Goal: Find specific page/section: Find specific page/section

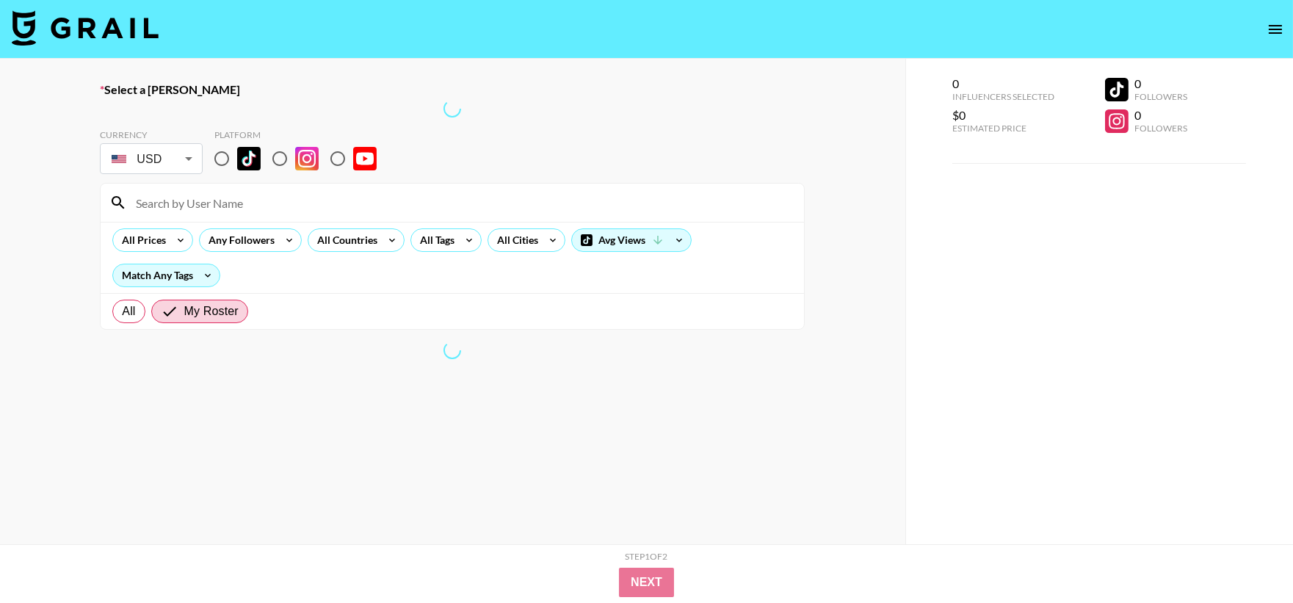
click at [130, 214] on div at bounding box center [452, 203] width 703 height 38
click at [209, 303] on span "My Roster" at bounding box center [211, 312] width 54 height 18
click at [184, 303] on input "My Roster" at bounding box center [172, 312] width 23 height 18
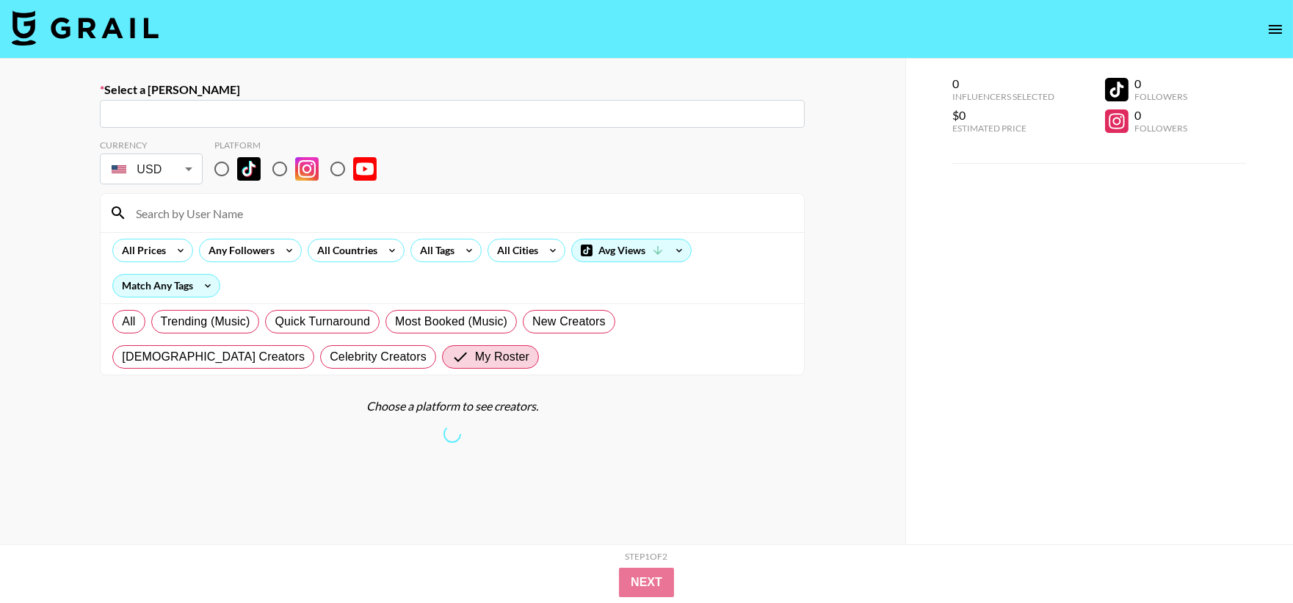
scroll to position [93, 0]
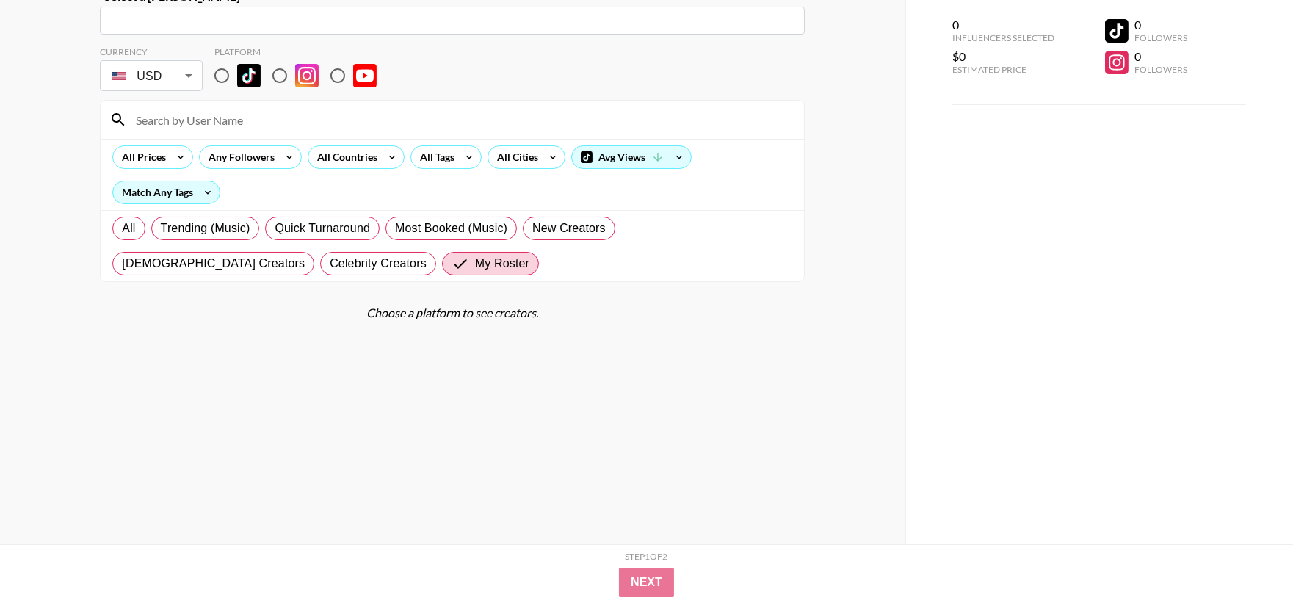
click at [605, 371] on section "Currency USD USD ​ Platform All Prices Any Followers All Countries All Tags All…" at bounding box center [452, 277] width 705 height 485
drag, startPoint x: 222, startPoint y: 66, endPoint x: 226, endPoint y: 105, distance: 39.2
click at [218, 66] on input "radio" at bounding box center [221, 75] width 31 height 31
radio input "true"
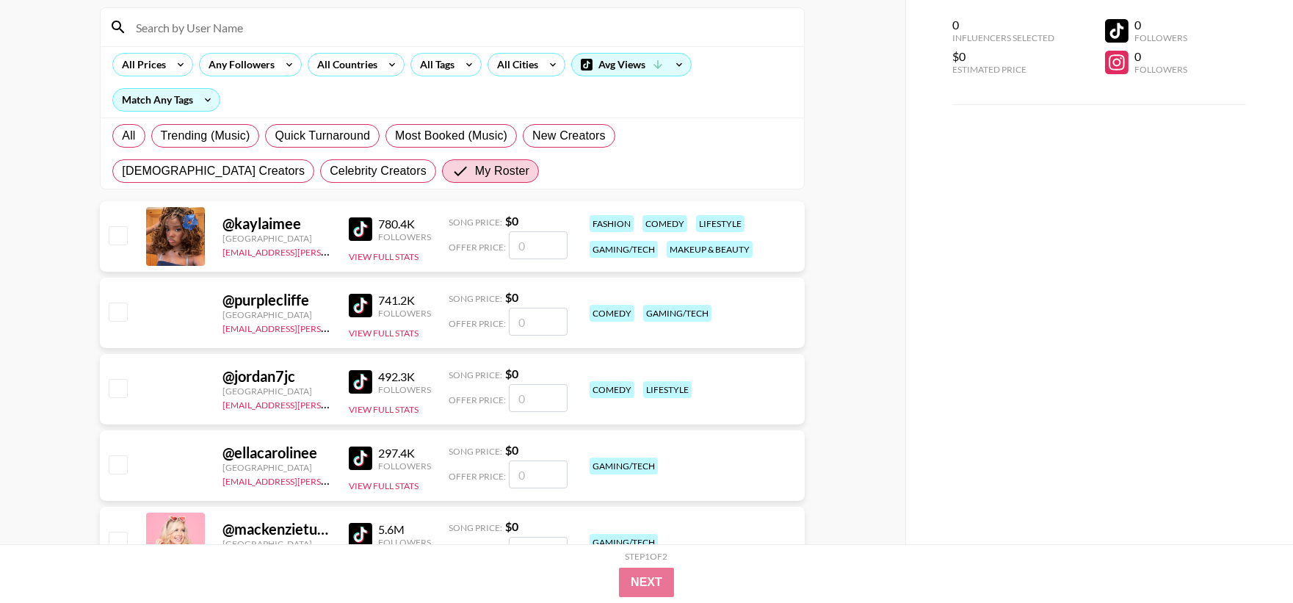
scroll to position [131, 0]
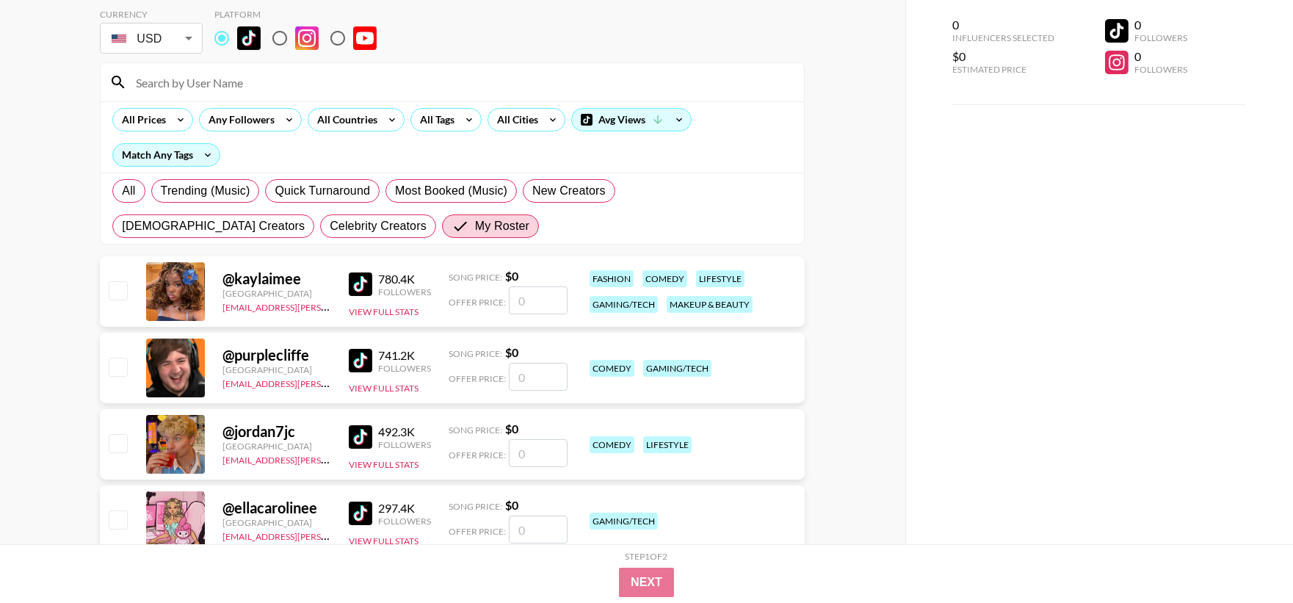
click at [282, 72] on input at bounding box center [461, 81] width 668 height 23
paste input "__nursejo__"
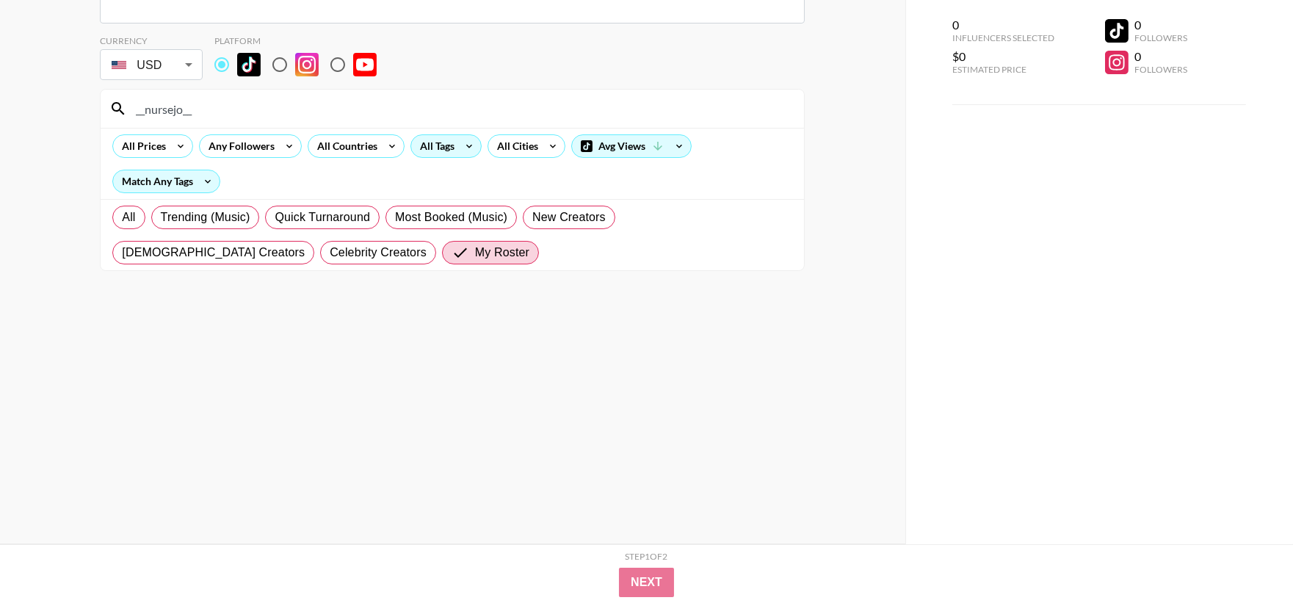
type input "__nursejo__"
click at [117, 217] on label "All" at bounding box center [128, 217] width 32 height 23
click at [122, 217] on input "All" at bounding box center [122, 217] width 0 height 0
radio input "true"
